Goal: Find specific page/section: Find specific page/section

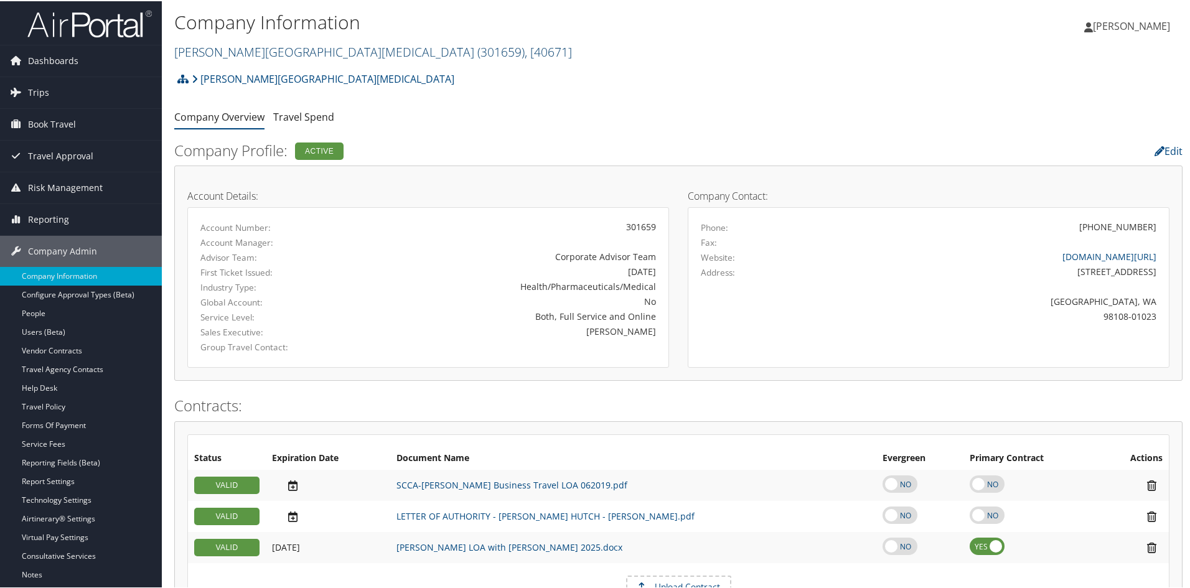
click at [342, 47] on link "[PERSON_NAME][GEOGRAPHIC_DATA][MEDICAL_DATA] ( 301659 ) , [ 40671 ]" at bounding box center [373, 50] width 398 height 17
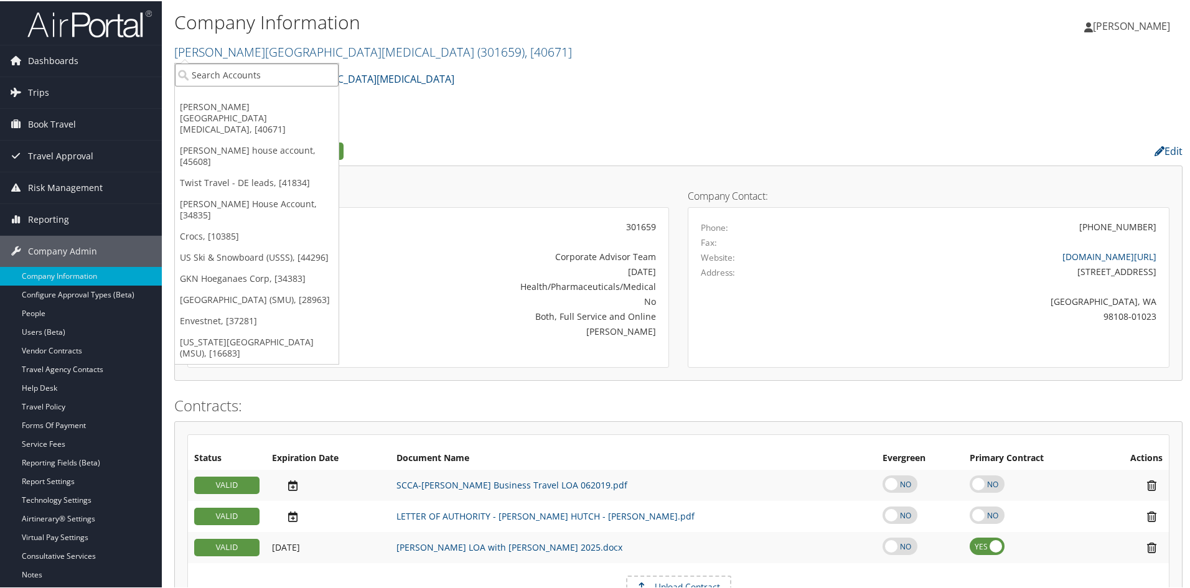
click at [296, 66] on input "search" at bounding box center [257, 73] width 164 height 23
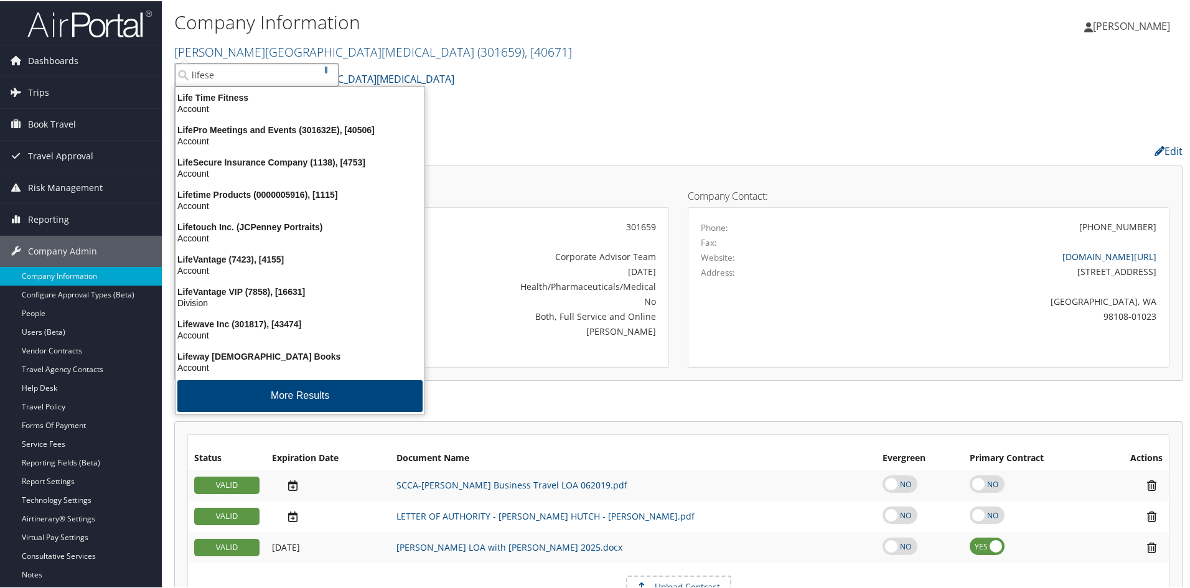
type input "lifesec"
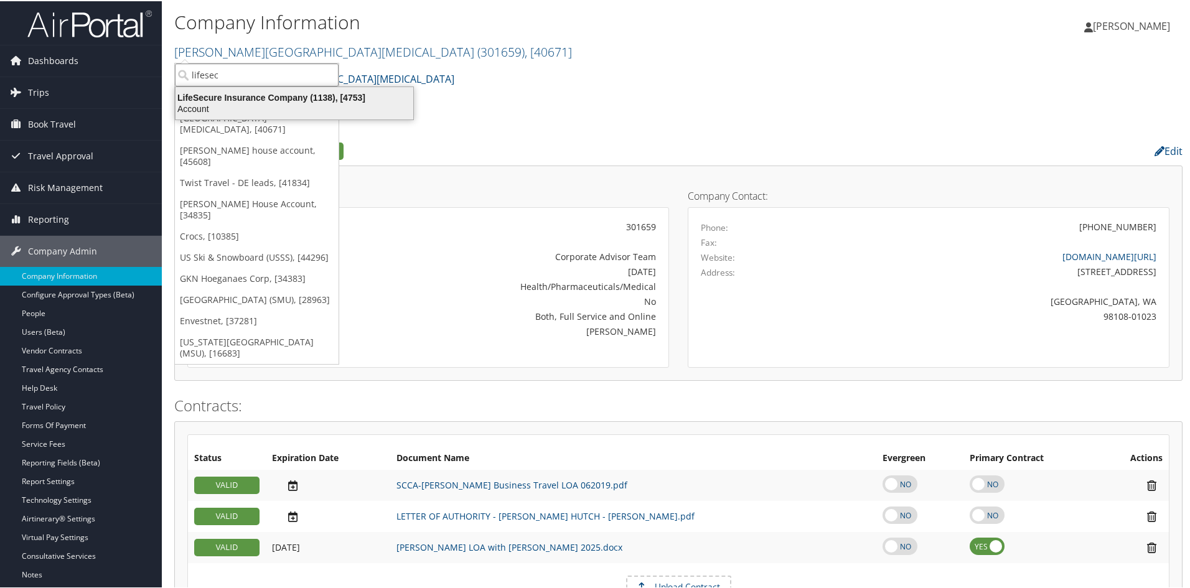
click at [294, 105] on div "Account" at bounding box center [294, 107] width 253 height 11
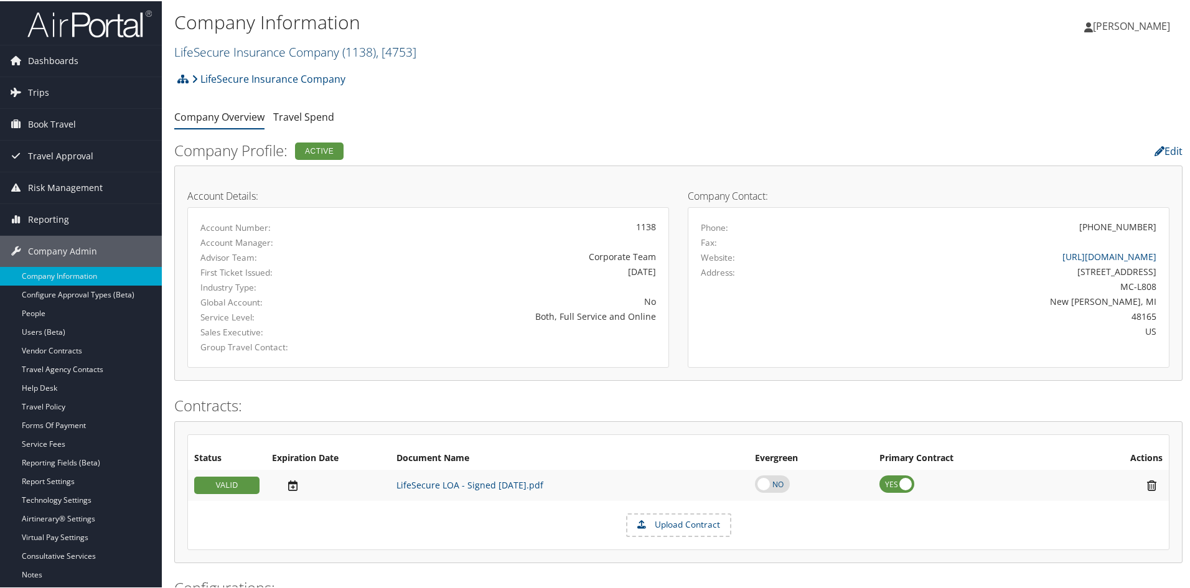
click at [293, 58] on link "LifeSecure Insurance Company ( 1138 ) , [ 4753 ]" at bounding box center [295, 50] width 242 height 17
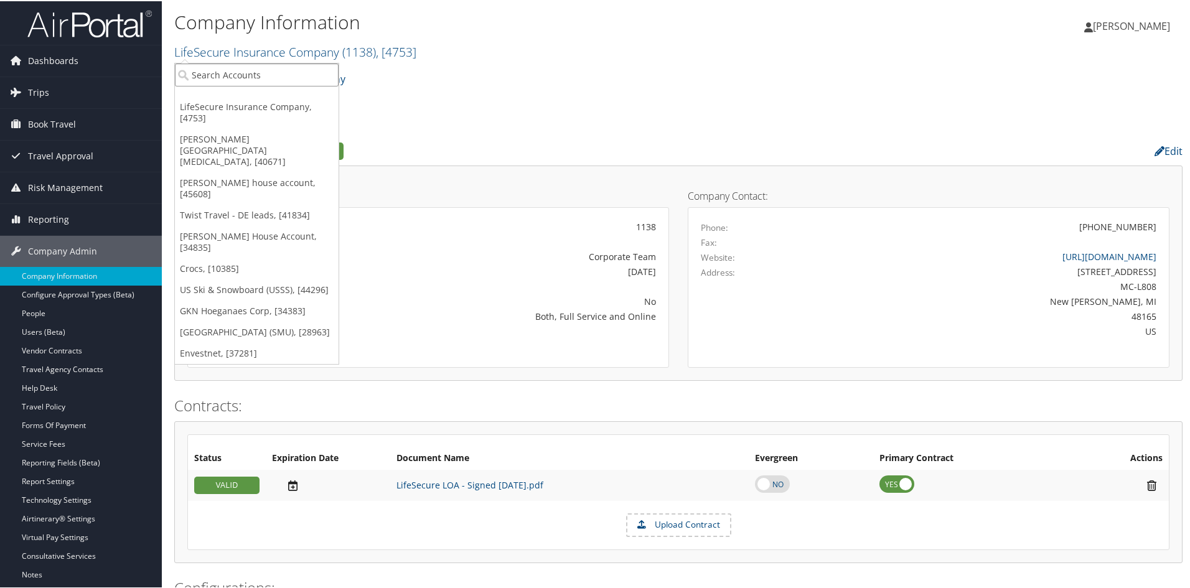
click at [286, 74] on input "search" at bounding box center [257, 73] width 164 height 23
type input "kamte"
click at [226, 72] on input "kamte" at bounding box center [257, 73] width 164 height 23
click at [226, 72] on input "search" at bounding box center [257, 73] width 164 height 23
type input "m"
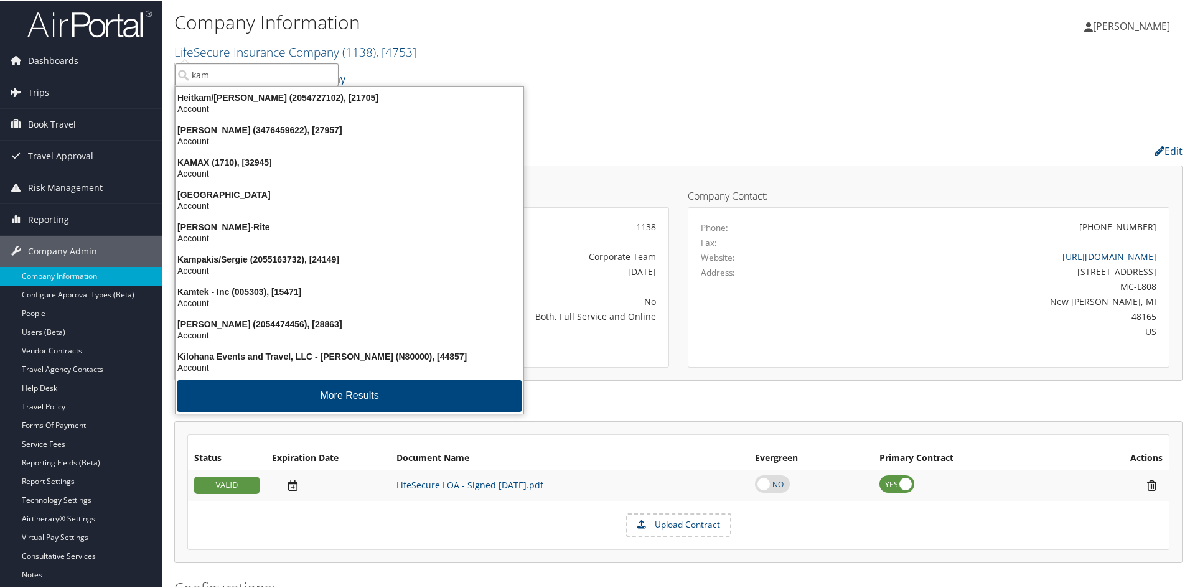
type input "kamt"
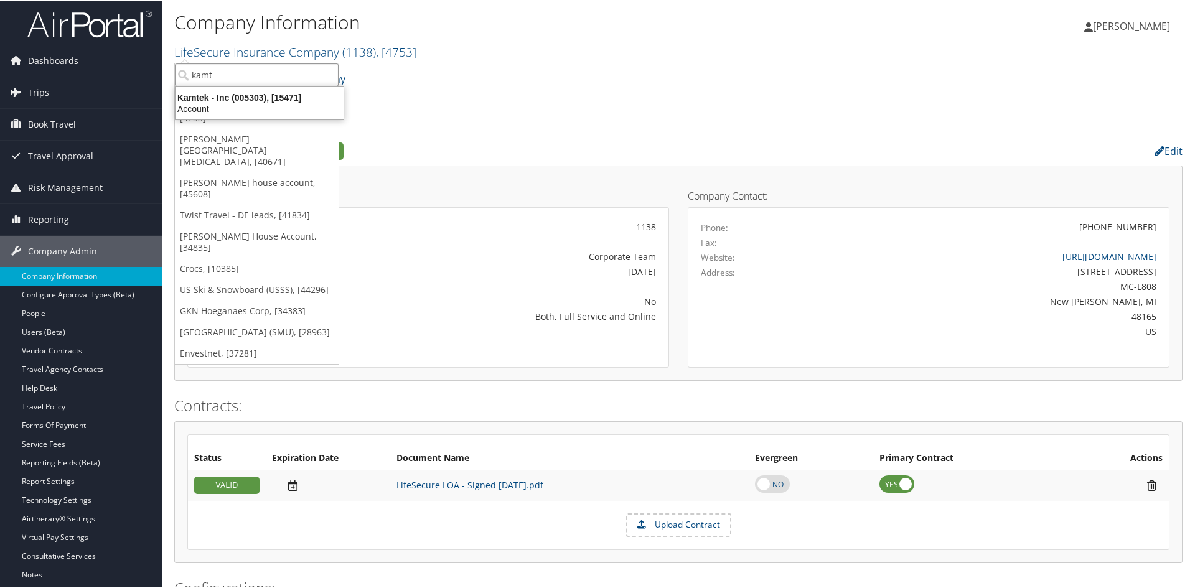
click at [245, 67] on input "kamt" at bounding box center [257, 73] width 164 height 23
click at [245, 67] on input "search" at bounding box center [257, 73] width 164 height 23
type input "c"
type input "clears"
click at [225, 72] on input "clears" at bounding box center [257, 73] width 164 height 23
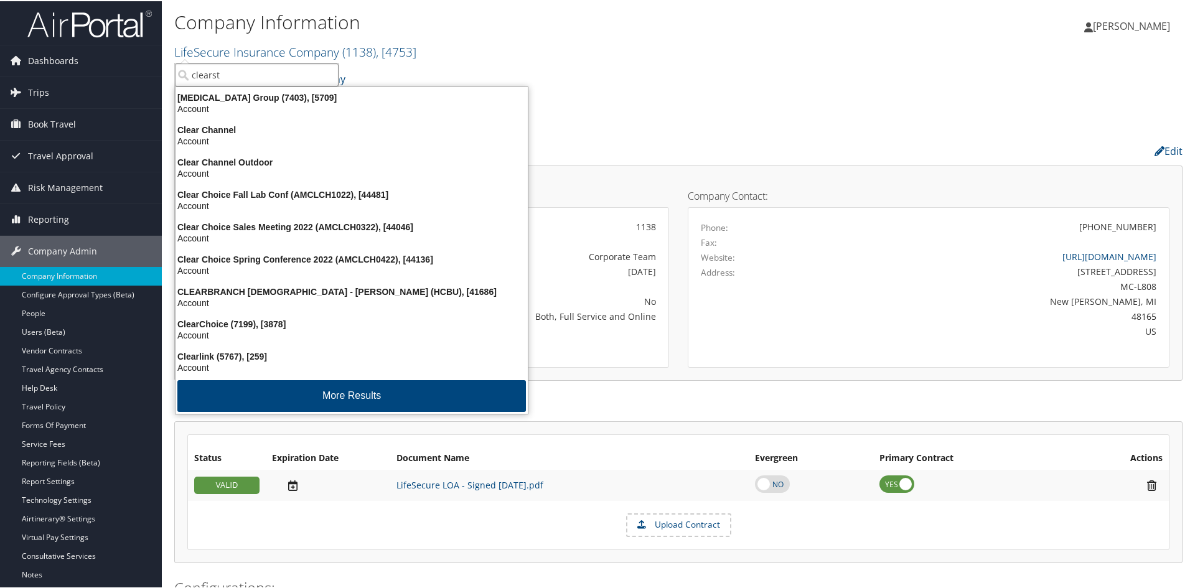
type input "clearste"
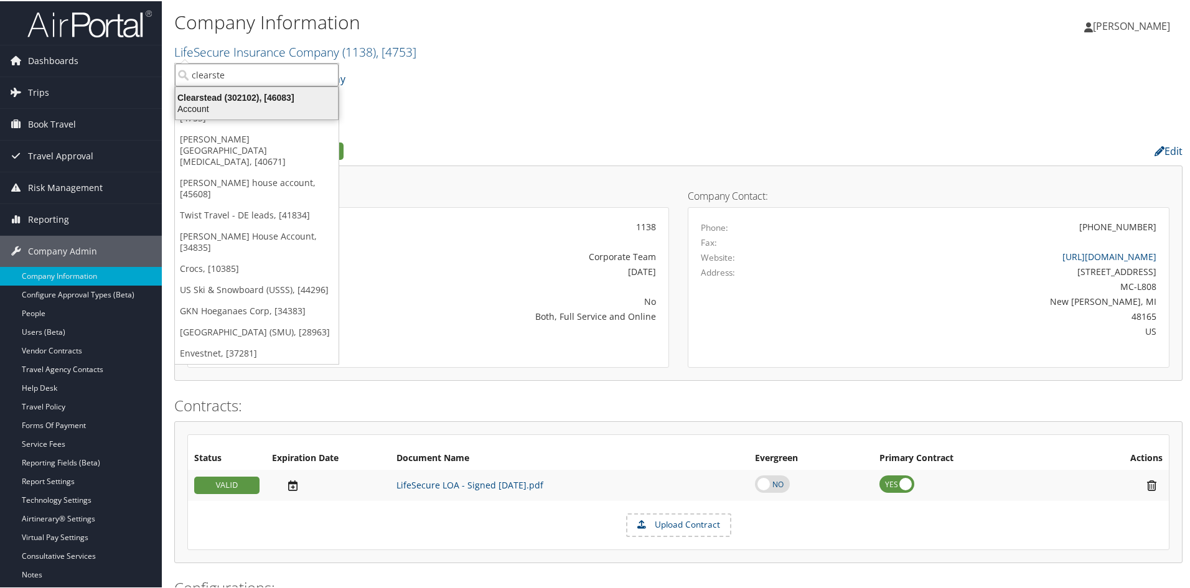
click at [248, 102] on div "Account" at bounding box center [256, 107] width 177 height 11
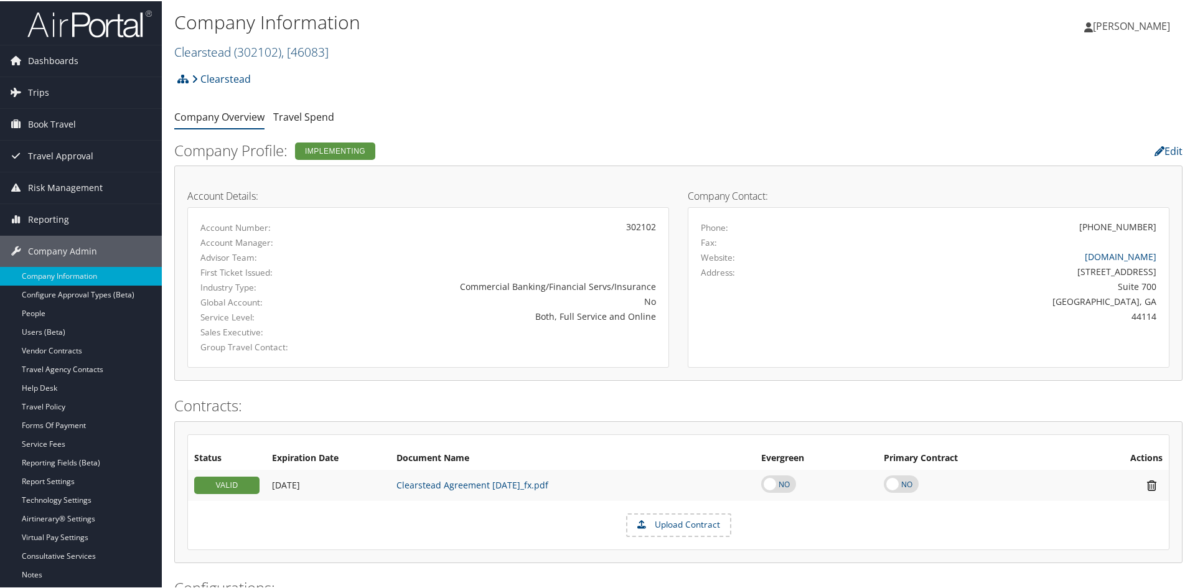
click at [236, 50] on span "( 302102 )" at bounding box center [257, 50] width 47 height 17
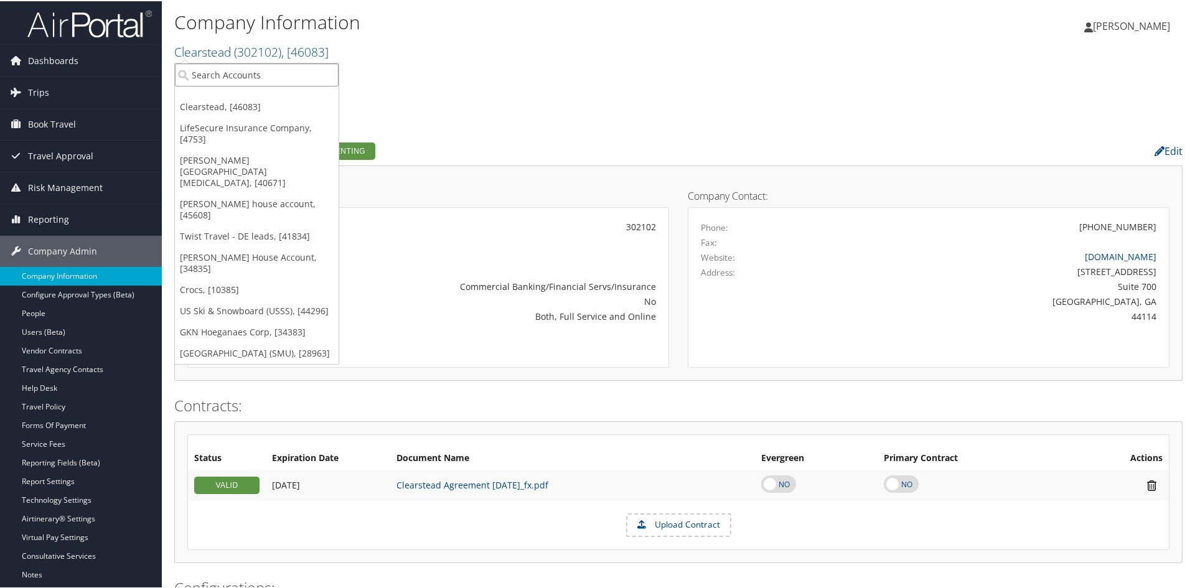
click at [240, 70] on input "search" at bounding box center [257, 73] width 164 height 23
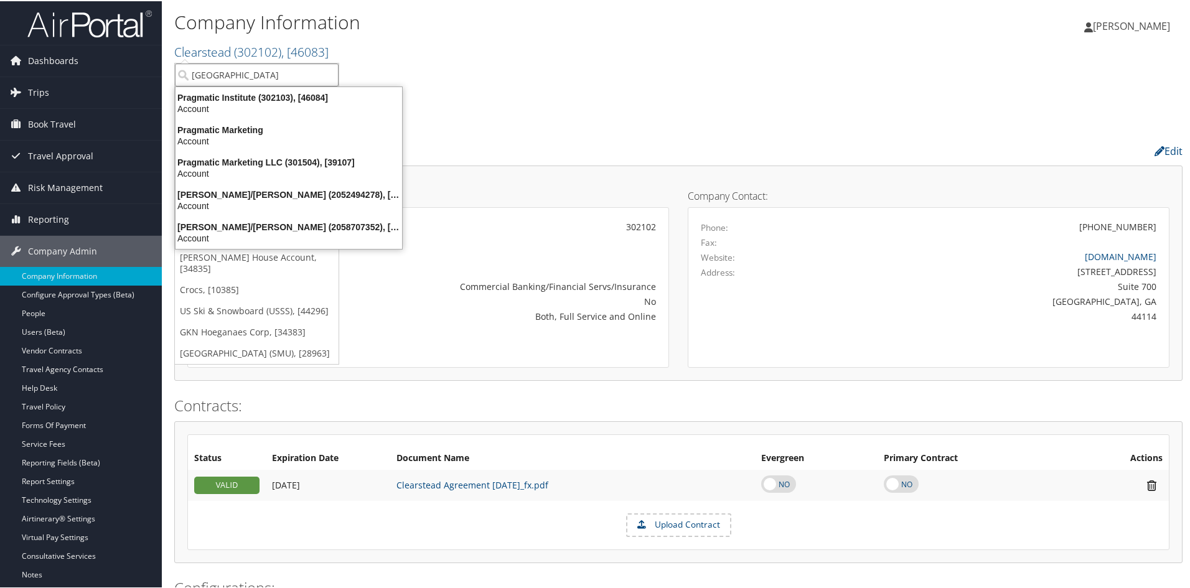
type input "pragm"
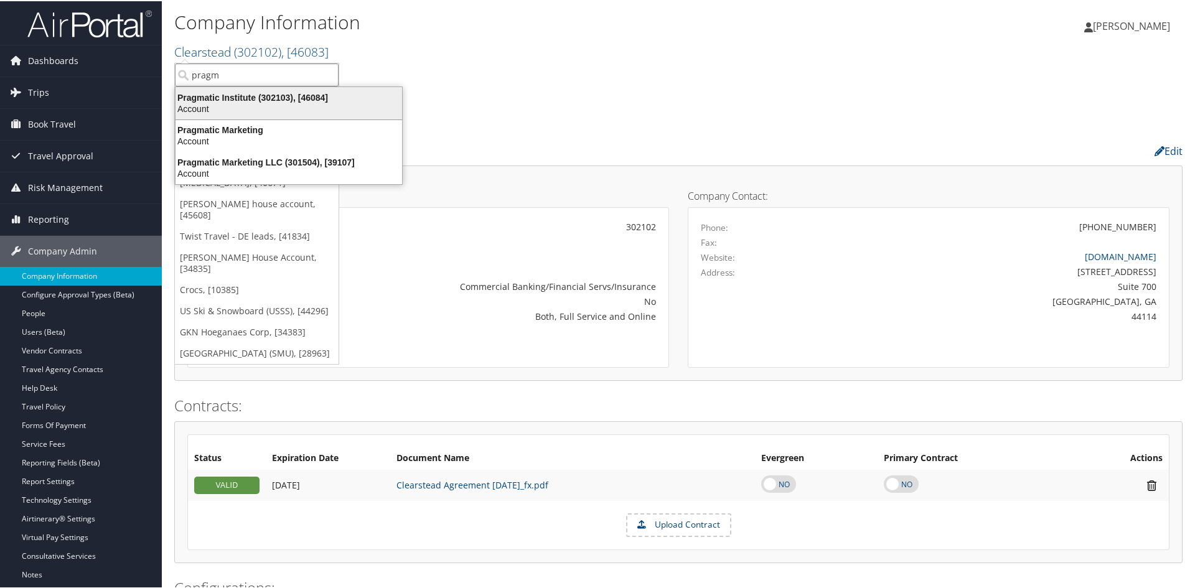
click at [286, 96] on div "Pragmatic Institute (302103), [46084]" at bounding box center [288, 96] width 241 height 11
